Goal: Task Accomplishment & Management: Manage account settings

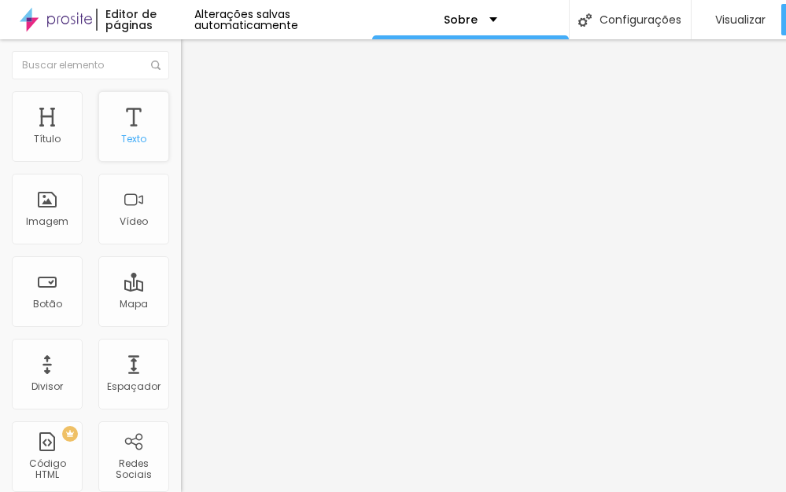
click at [116, 143] on div "Texto" at bounding box center [133, 126] width 71 height 71
click at [134, 152] on div "Texto" at bounding box center [133, 126] width 71 height 71
click at [132, 141] on div "Texto" at bounding box center [133, 139] width 25 height 11
type input "0.1"
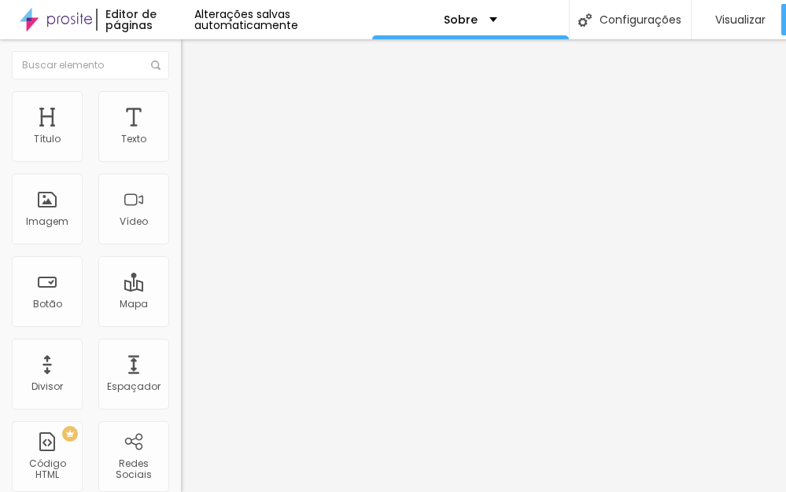
type input "0.1"
type input "0.2"
type input "0.7"
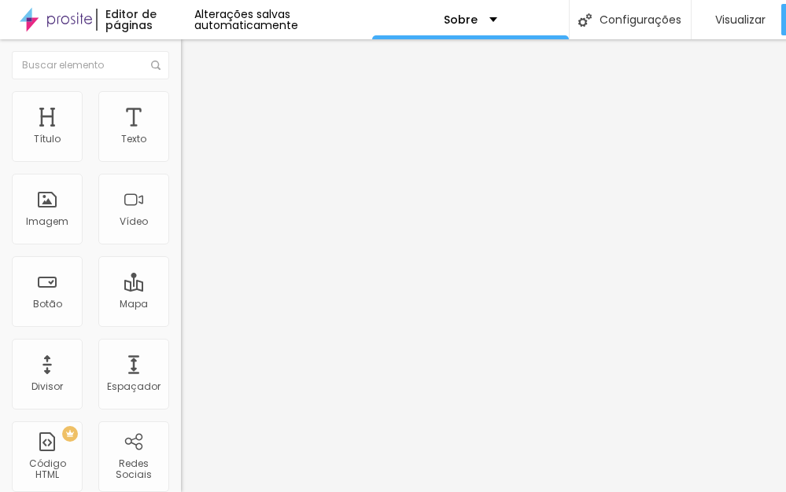
type input "1.2"
type input "1.5"
type input "2.5"
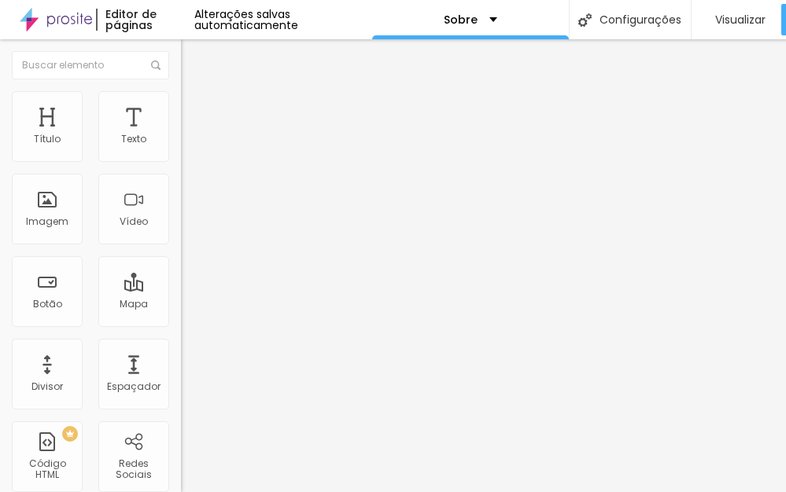
type input "2.5"
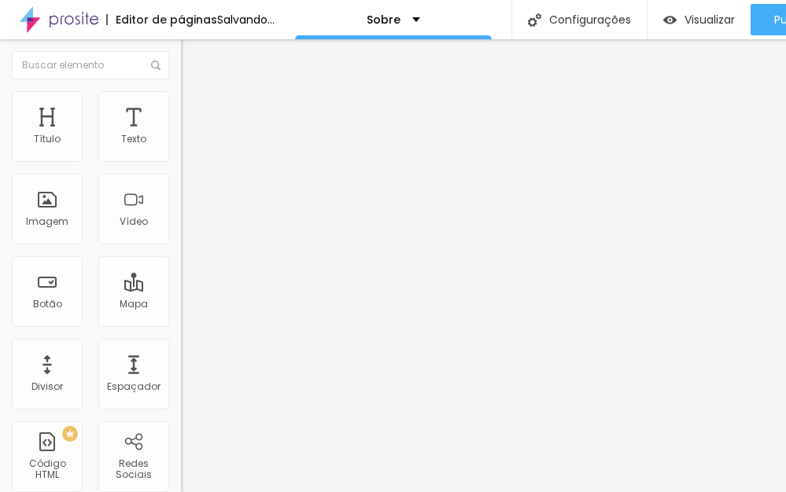
type input "2.3"
type input "2"
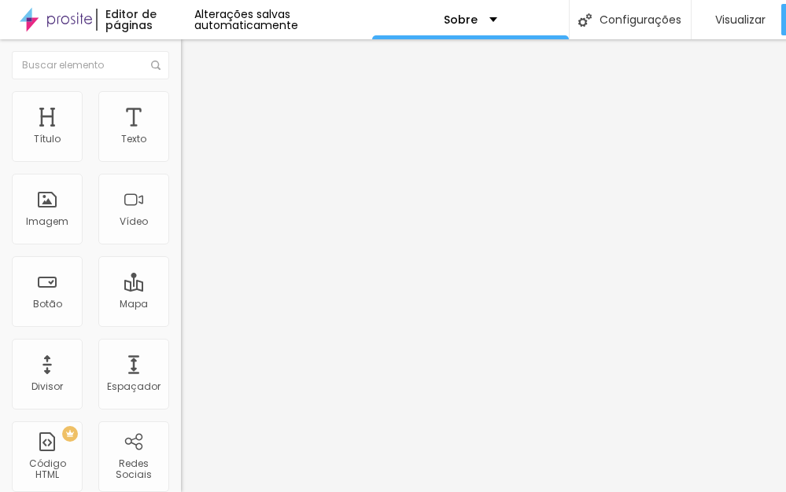
type input "1.8"
type input "1.7"
type input "1.8"
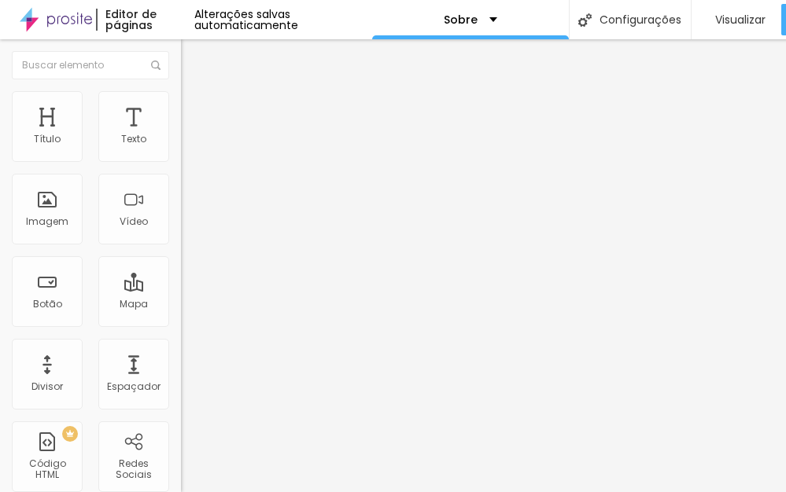
type input "1.8"
type input "1.7"
type input "1.5"
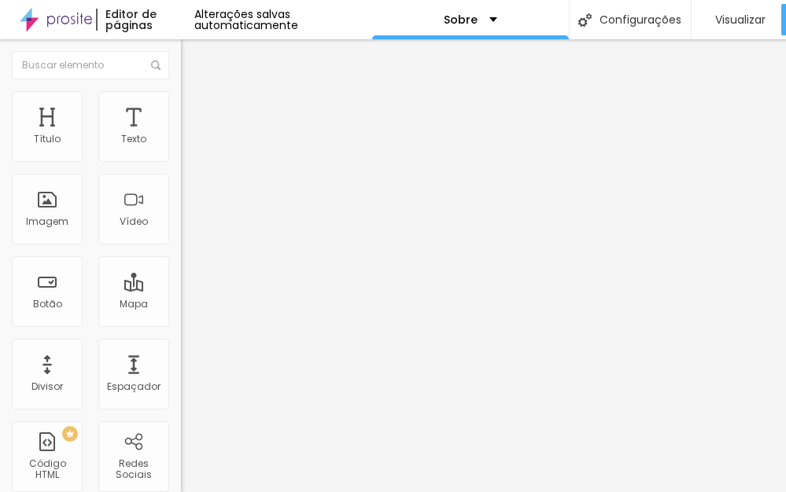
type input "1.4"
drag, startPoint x: 31, startPoint y: 363, endPoint x: 42, endPoint y: 363, distance: 11.8
type input "1.4"
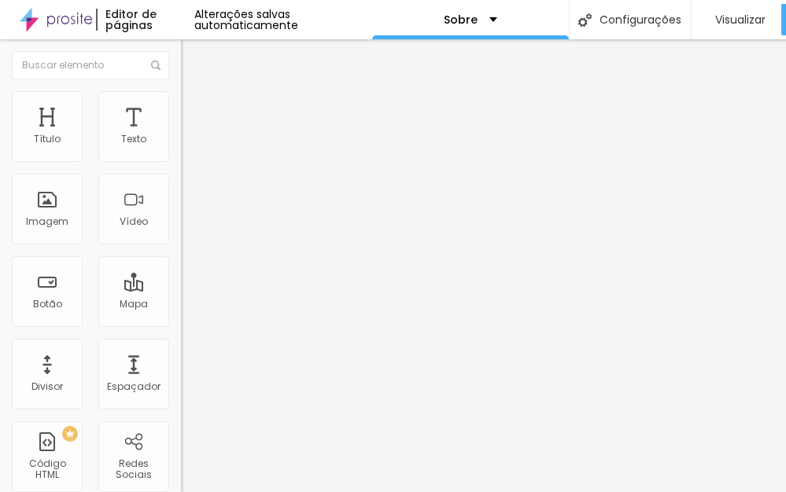
type input "1.2"
type input "1.1"
type input "1"
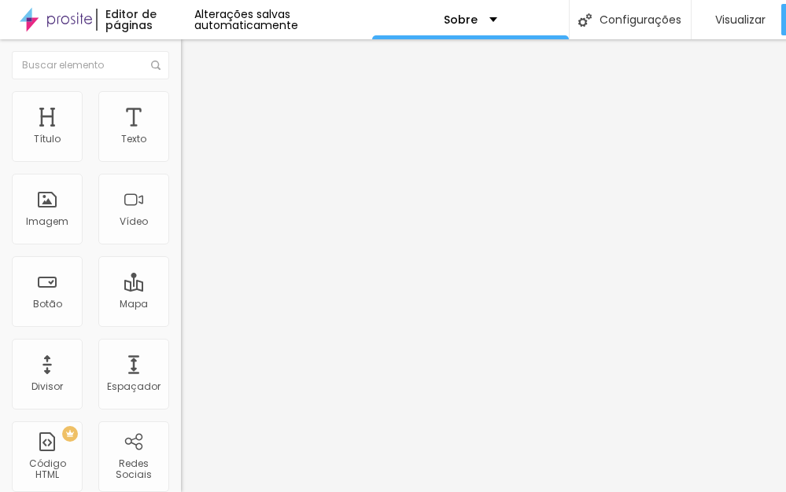
type input "1"
type input "1.1"
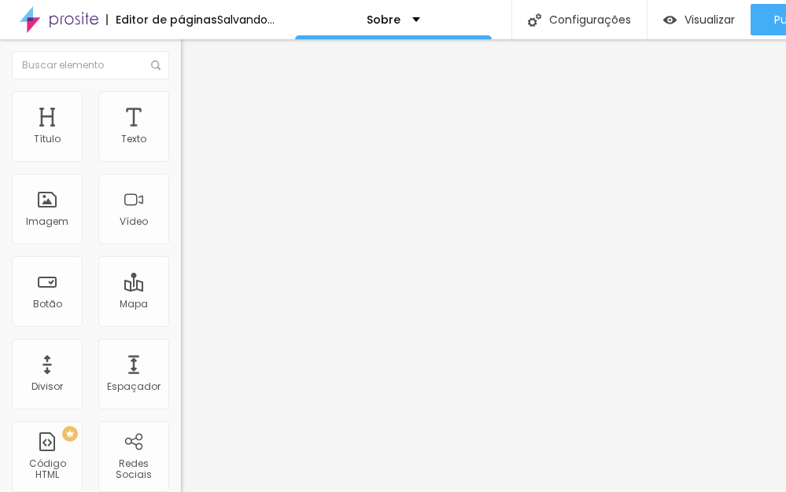
drag, startPoint x: 86, startPoint y: 399, endPoint x: 75, endPoint y: 399, distance: 10.3
type input "1.1"
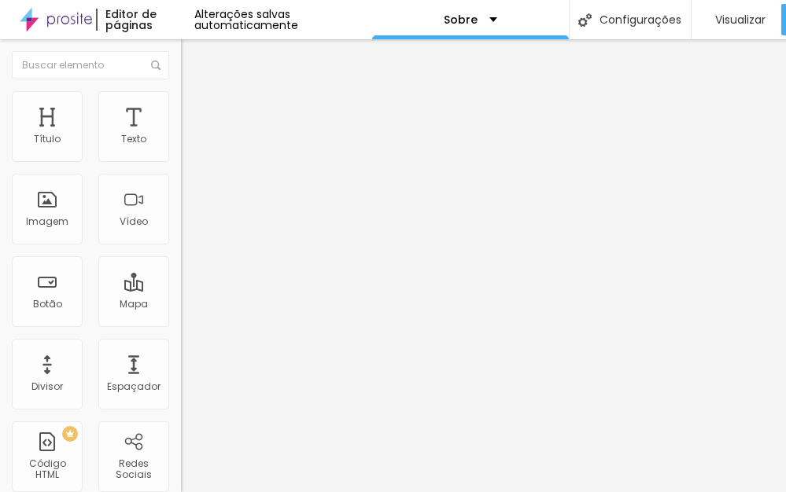
type input "34"
type input "33"
type input "32"
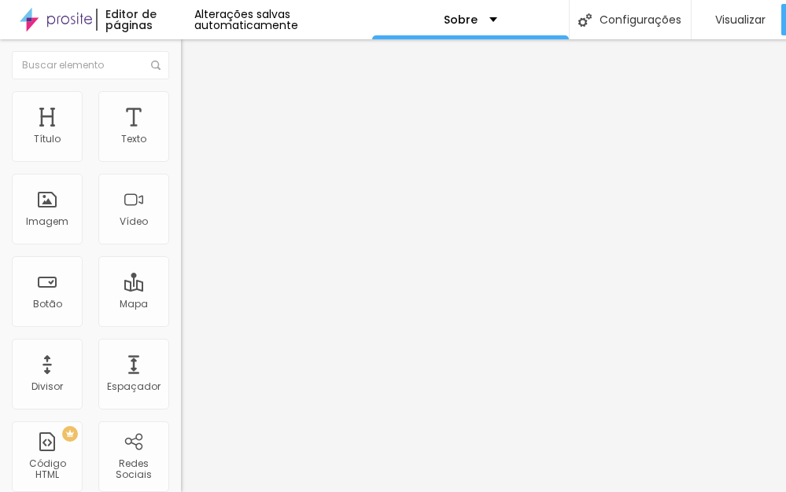
type input "32"
type input "30"
type input "31"
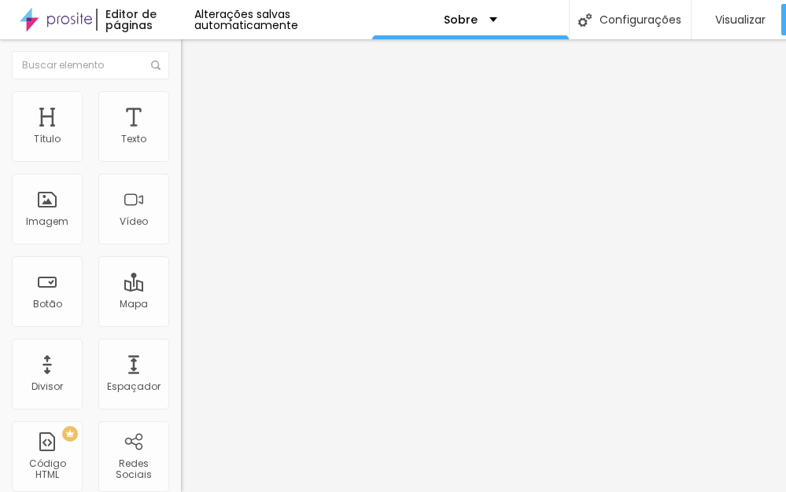
type input "32"
type input "33"
type input "36"
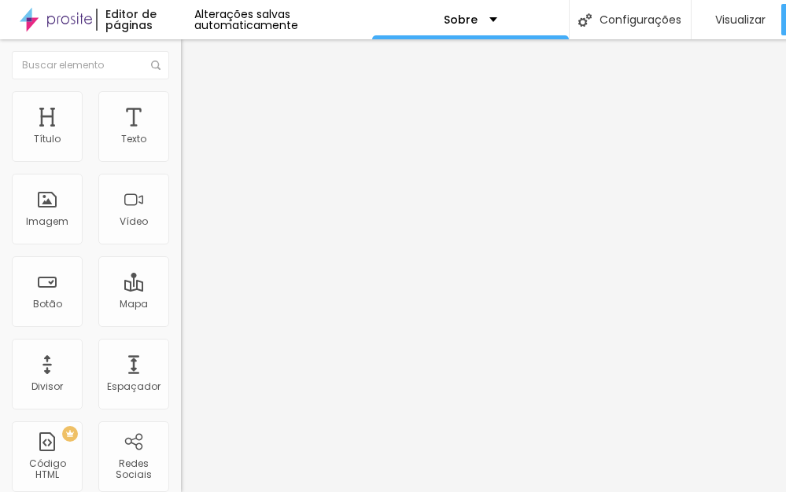
type input "36"
click at [181, 373] on input "range" at bounding box center [231, 379] width 101 height 13
type input "37"
type input "38"
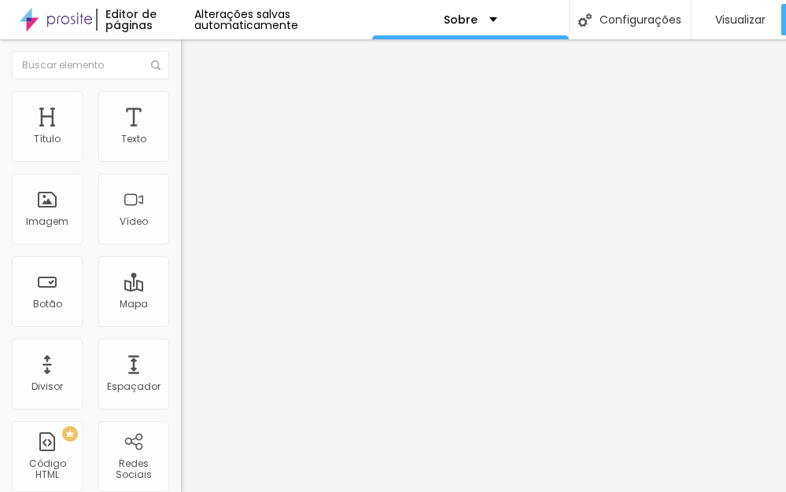
type input "38"
type input "39"
type input "41"
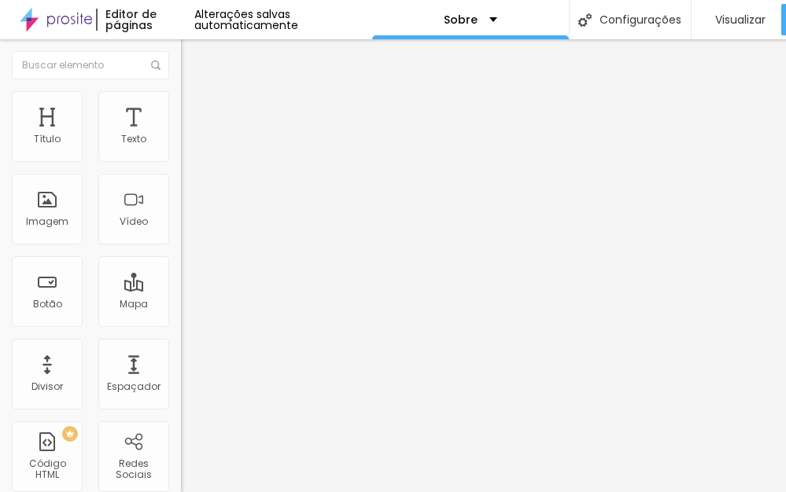
type input "40"
type input "39"
type input "38"
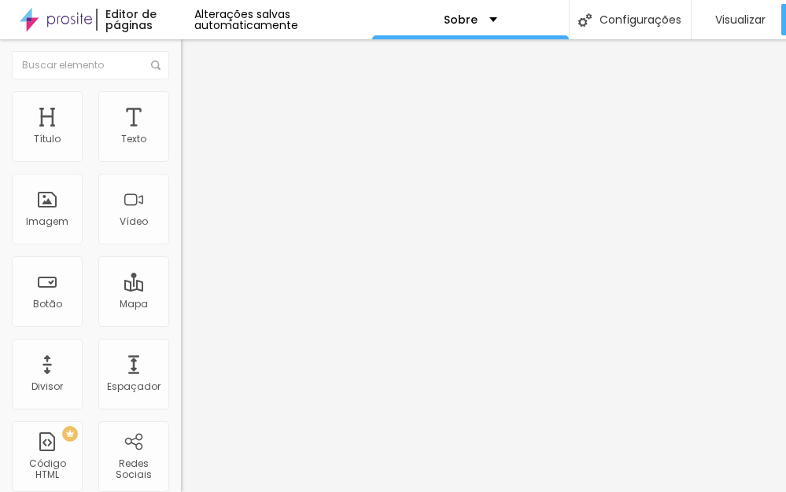
type input "38"
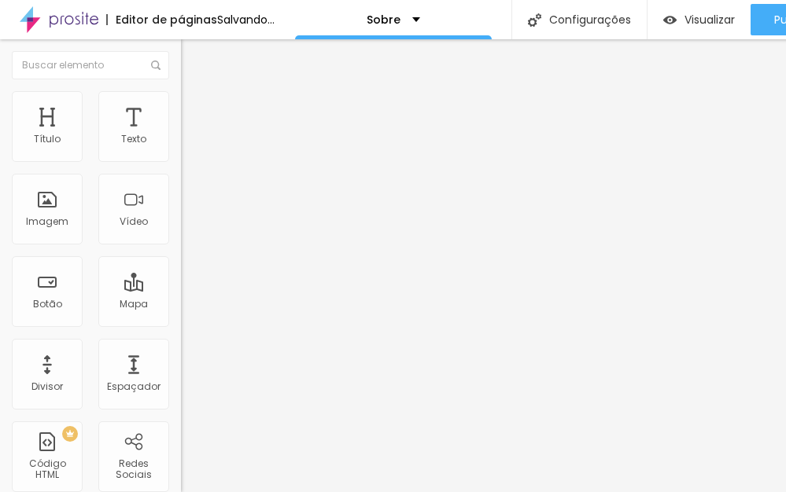
type input "37"
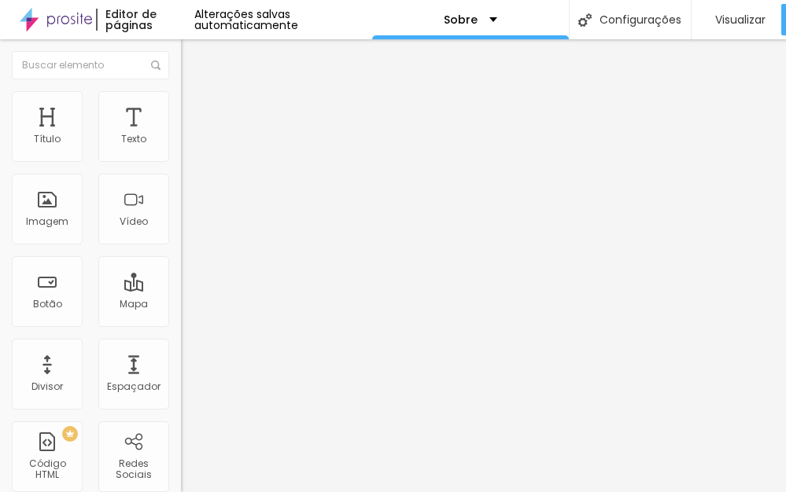
type input "38"
type input "39"
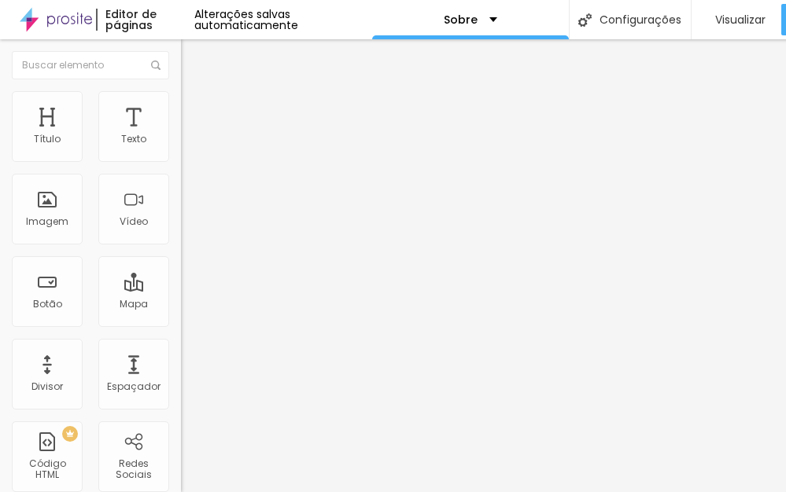
click at [181, 373] on input "range" at bounding box center [231, 379] width 101 height 13
click at [195, 109] on span "Avançado" at bounding box center [221, 101] width 52 height 13
click at [181, 91] on li "Estilo" at bounding box center [271, 83] width 181 height 16
click at [193, 60] on img "button" at bounding box center [199, 57] width 13 height 13
click at [112, 142] on div "Texto" at bounding box center [133, 126] width 71 height 71
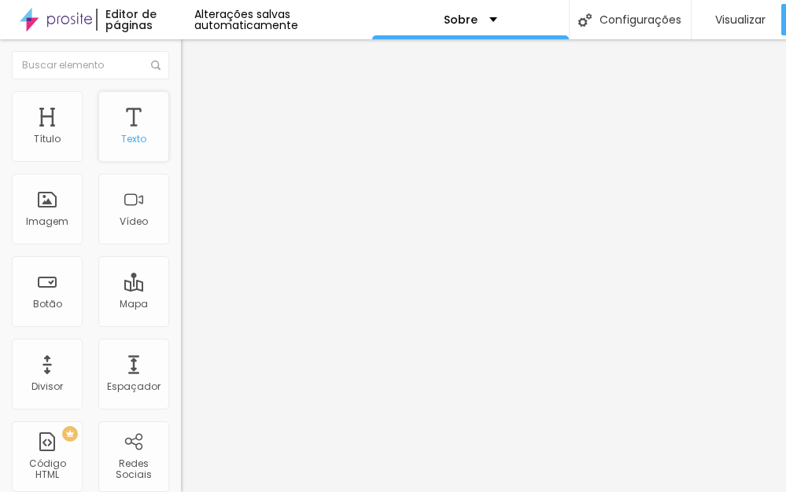
click at [133, 150] on div "Texto" at bounding box center [133, 126] width 71 height 71
click at [194, 149] on span "Titulo 2" at bounding box center [219, 141] width 51 height 13
click at [181, 145] on img at bounding box center [187, 138] width 13 height 13
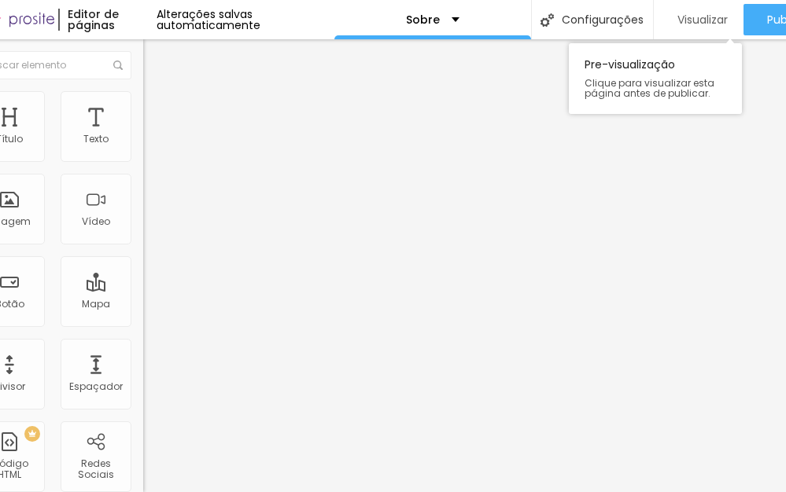
scroll to position [0, 90]
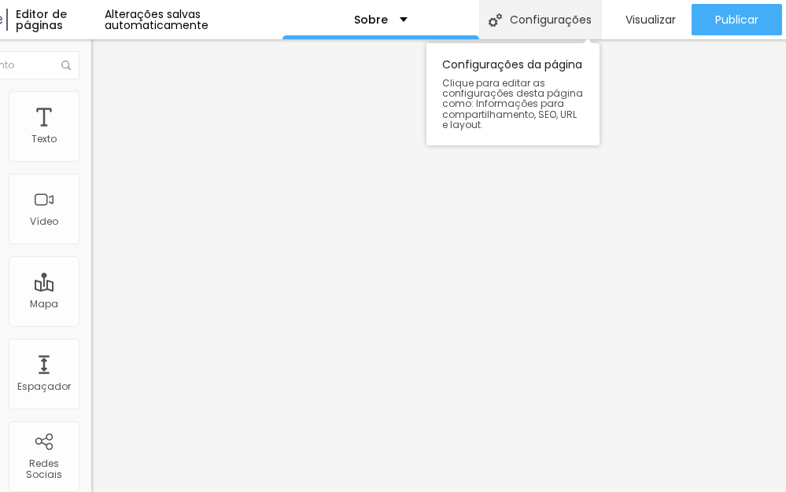
click at [528, 14] on div "Configurações" at bounding box center [540, 19] width 122 height 39
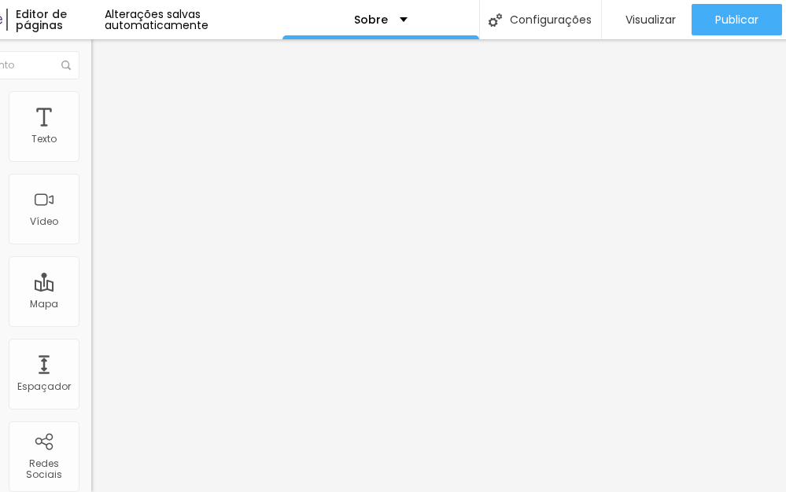
type input "Sobre [PERSON_NAME]"
type input "/sobre [PERSON_NAME]"
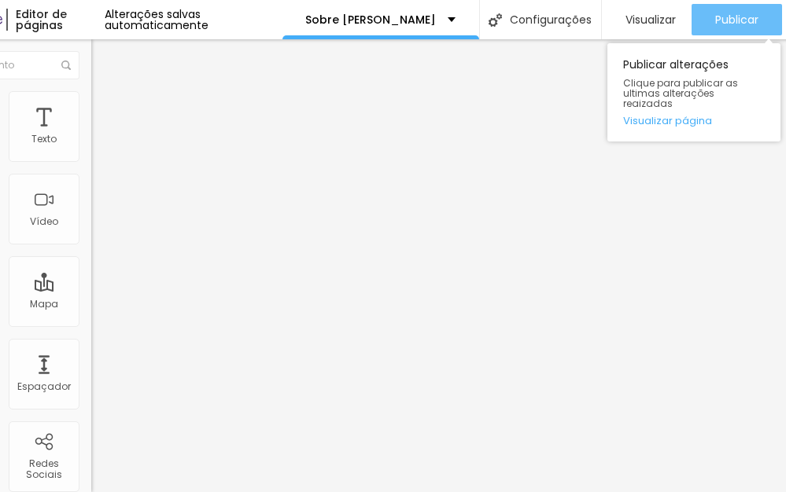
click at [725, 9] on div "Publicar" at bounding box center [736, 19] width 43 height 31
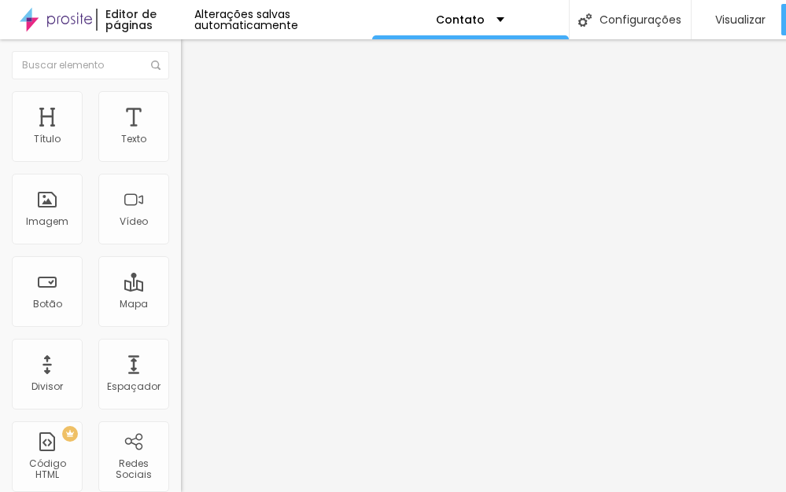
type input "14"
type input "15"
type input "16"
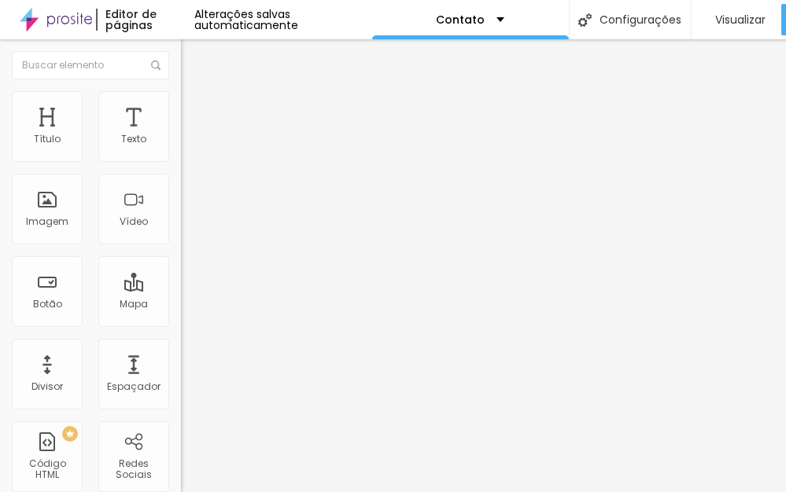
type input "16"
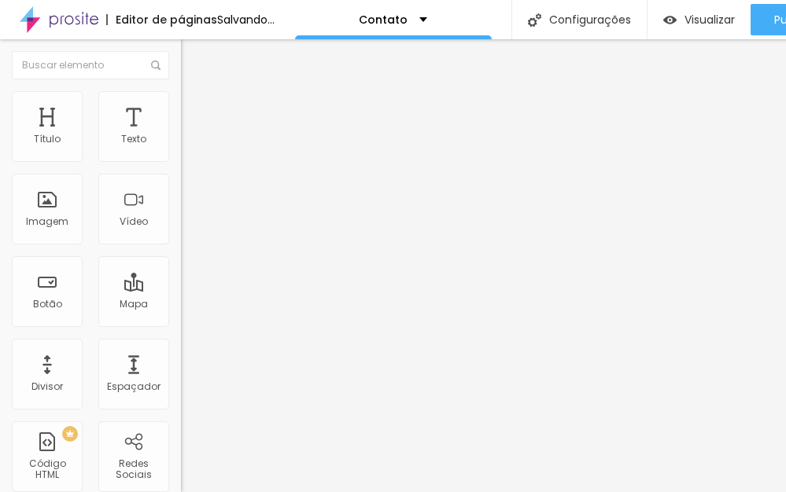
type input "15"
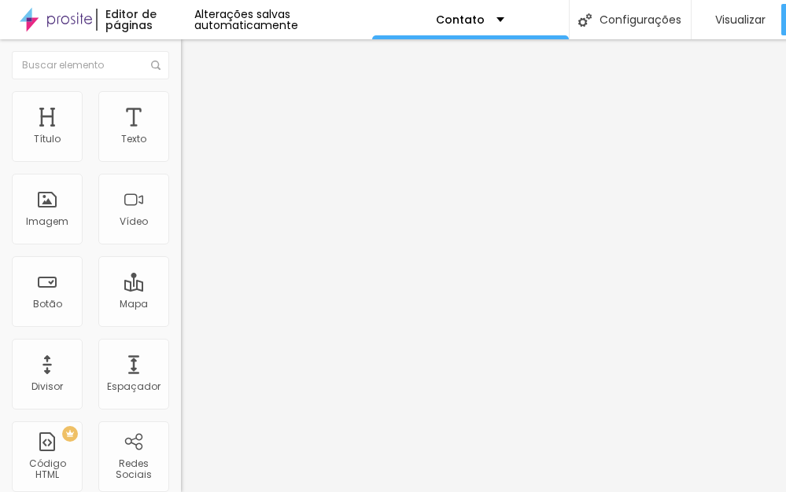
type input "15"
click at [181, 289] on input "range" at bounding box center [231, 295] width 101 height 13
click at [126, 128] on div "Texto" at bounding box center [133, 126] width 71 height 71
click at [139, 145] on div "Texto" at bounding box center [133, 139] width 25 height 11
click at [181, 304] on input "15" at bounding box center [210, 312] width 59 height 17
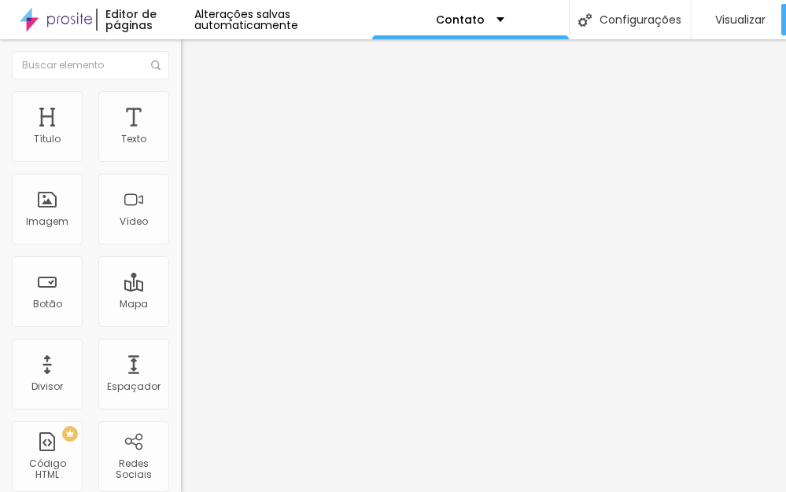
click at [181, 304] on input "15" at bounding box center [210, 312] width 59 height 17
type input "8"
type input "1"
type input "16"
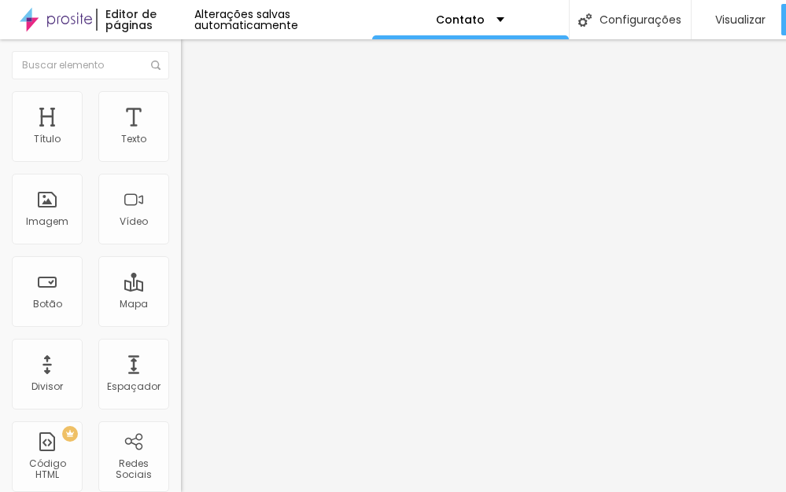
type input "1.2"
type input "1.1"
type input "1"
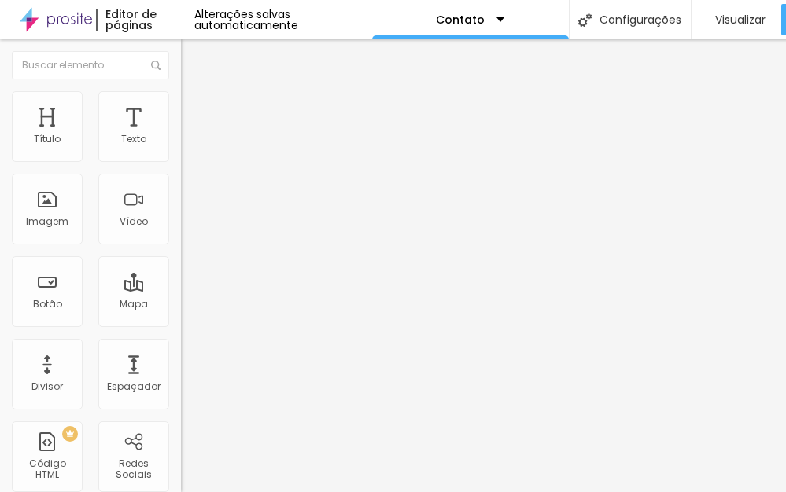
type input "1"
type input "0.9"
drag, startPoint x: 88, startPoint y: 224, endPoint x: 63, endPoint y: 215, distance: 26.6
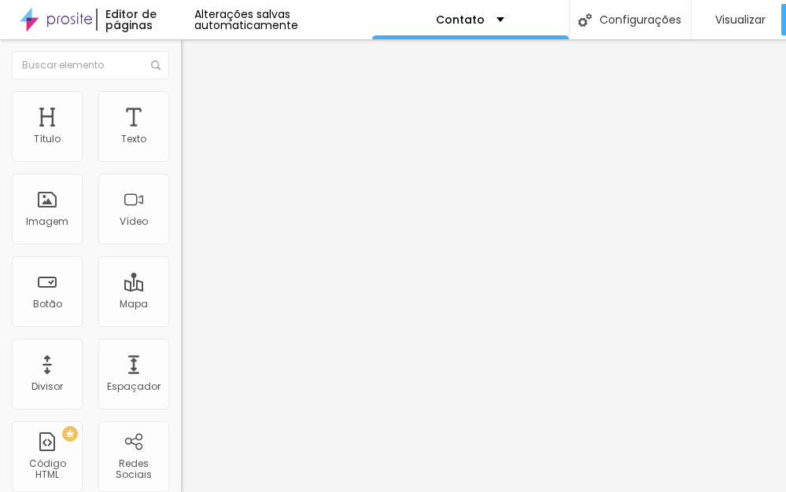
type input "1"
type input "1.1"
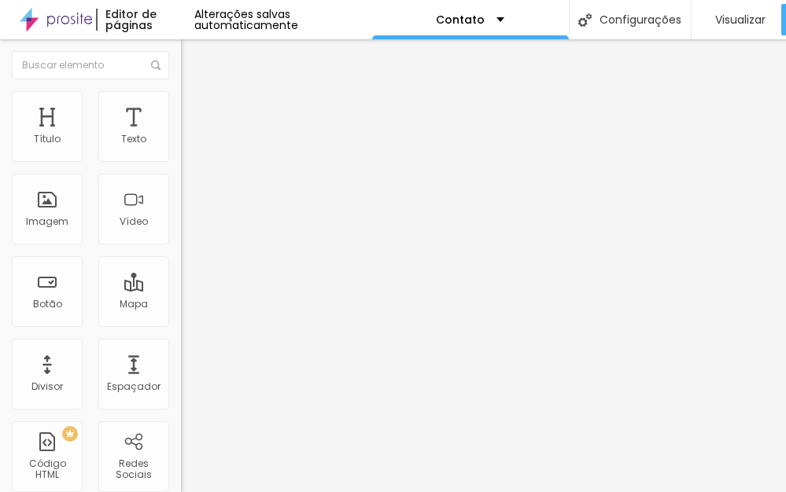
type input "1.1"
type input "1.2"
drag, startPoint x: 63, startPoint y: 223, endPoint x: 83, endPoint y: 224, distance: 20.5
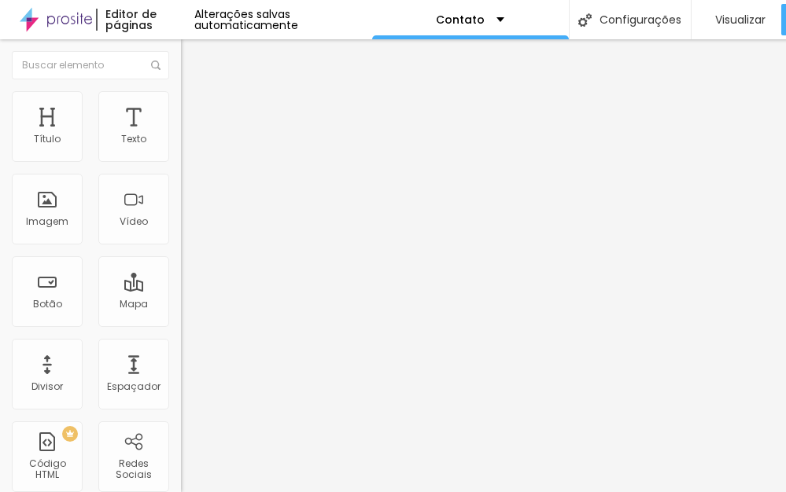
type input "1.1"
type input "1"
type input "1.1"
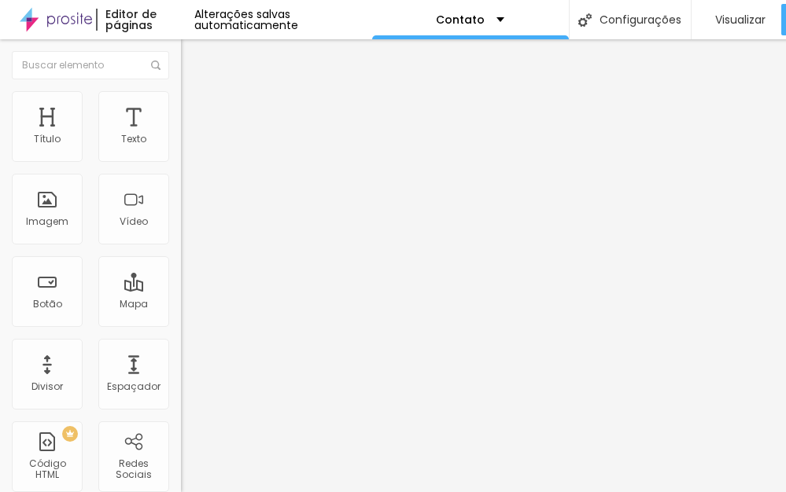
type input "1.1"
drag, startPoint x: 83, startPoint y: 223, endPoint x: 72, endPoint y: 223, distance: 10.3
type input "1.2"
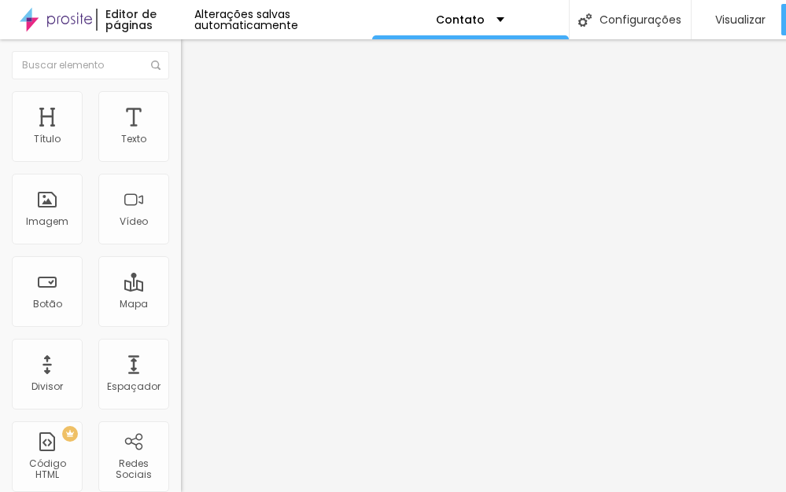
type input "1.3"
drag, startPoint x: 72, startPoint y: 223, endPoint x: 88, endPoint y: 224, distance: 15.8
type input "1.3"
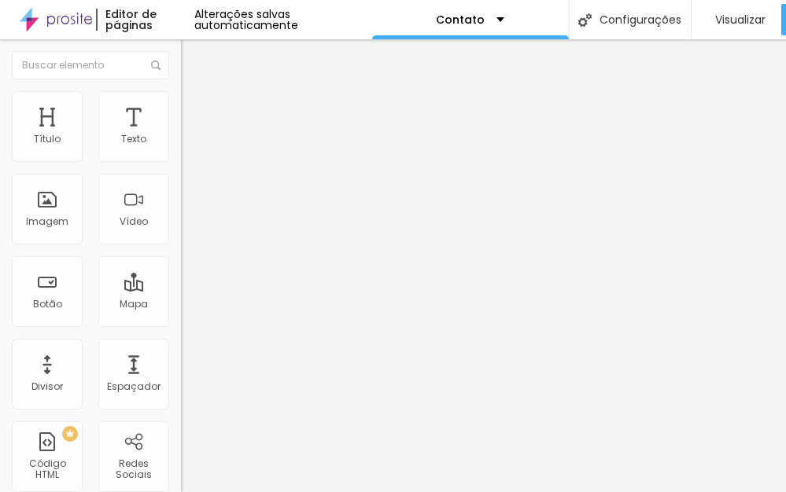
click at [181, 107] on li "Avançado" at bounding box center [271, 115] width 181 height 16
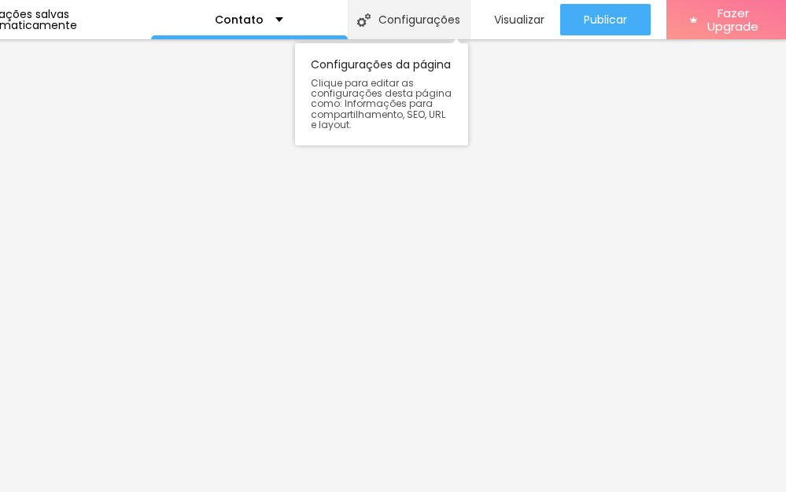
scroll to position [0, 221]
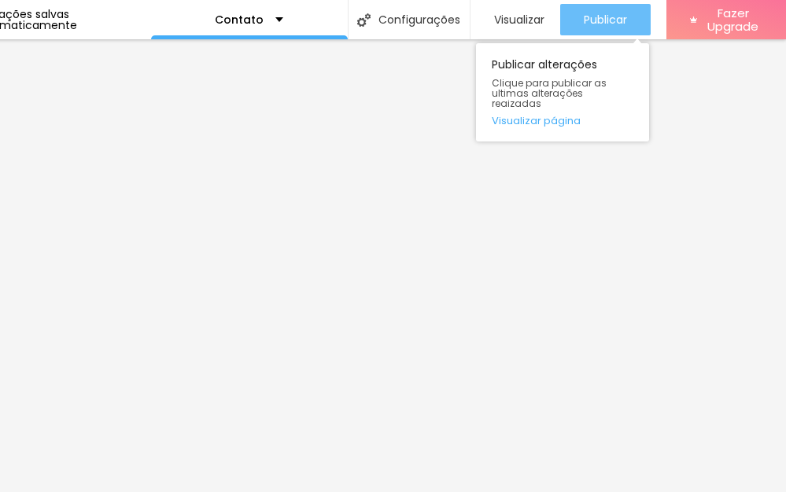
click at [600, 19] on span "Publicar" at bounding box center [605, 19] width 43 height 13
